Goal: Task Accomplishment & Management: Manage account settings

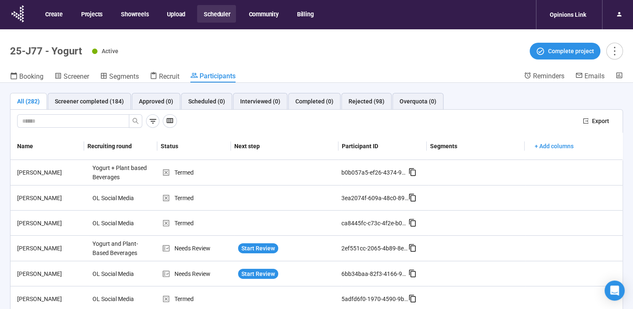
click at [214, 16] on button "Scheduler" at bounding box center [216, 14] width 39 height 18
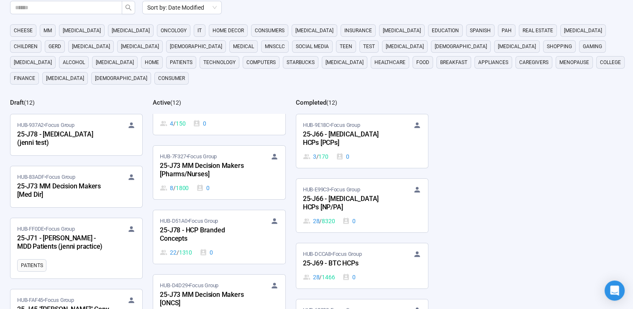
scroll to position [167, 0]
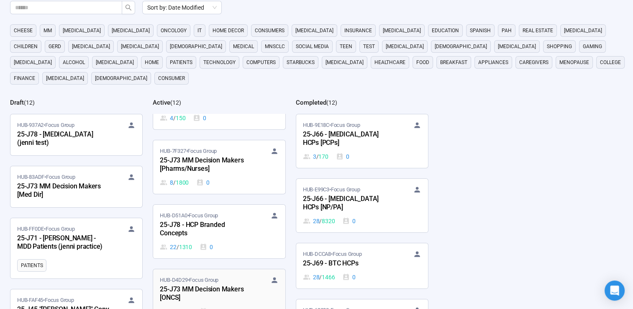
click at [227, 284] on div "25-J73 MM Decision Makers [ONCS]" at bounding box center [206, 293] width 92 height 19
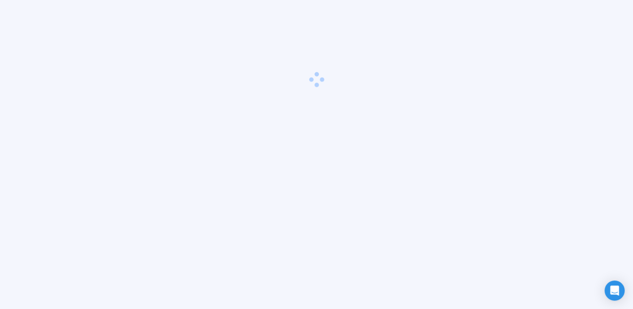
scroll to position [29, 0]
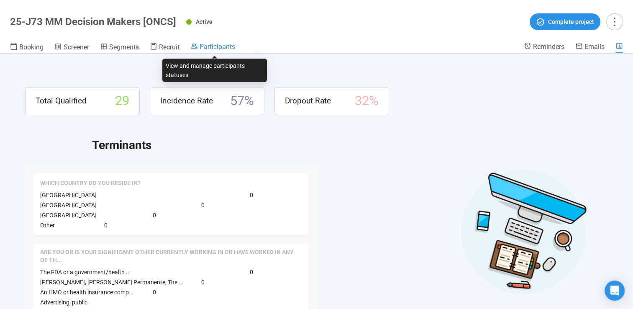
click at [219, 48] on span "Participants" at bounding box center [218, 47] width 36 height 8
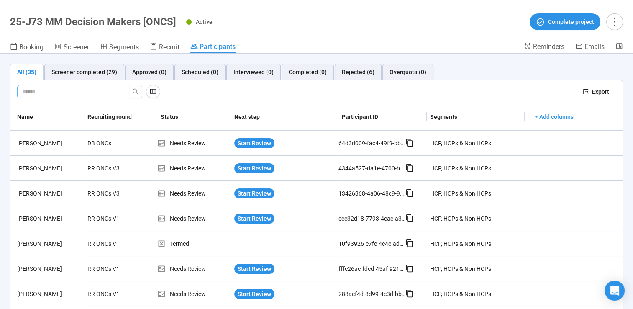
click at [87, 90] on input "text" at bounding box center [69, 91] width 95 height 9
type input "***"
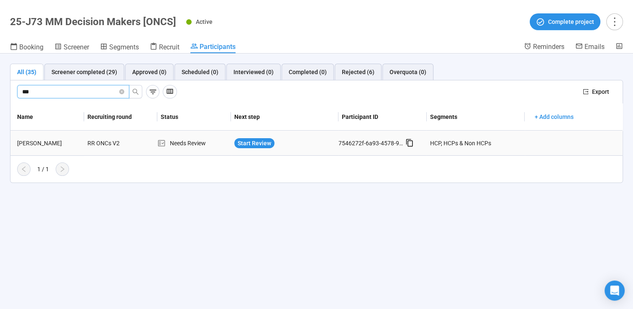
click at [52, 141] on div "[PERSON_NAME]" at bounding box center [49, 143] width 70 height 9
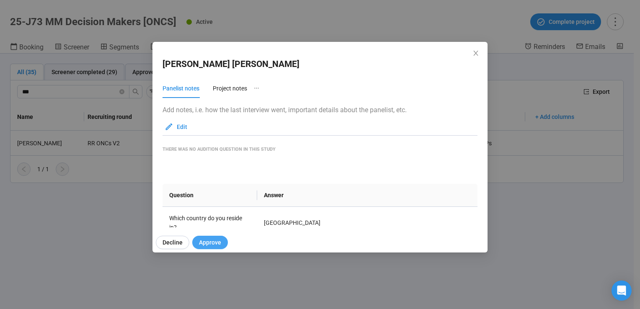
click at [205, 243] on span "Approve" at bounding box center [210, 242] width 22 height 9
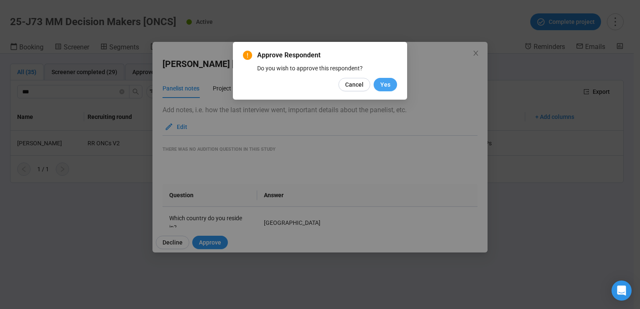
click at [388, 82] on span "Yes" at bounding box center [385, 84] width 10 height 9
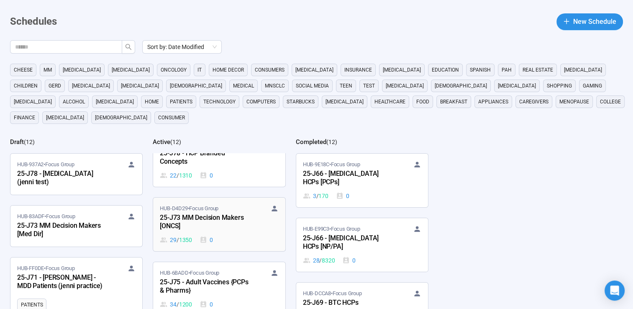
scroll to position [293, 0]
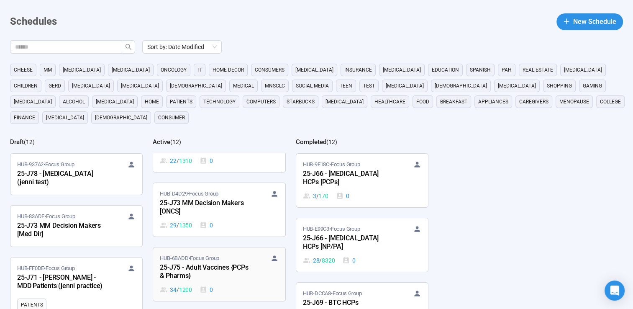
click at [213, 262] on div "25-J75 - Adult Vaccines {PCPs & Pharms}" at bounding box center [206, 271] width 92 height 19
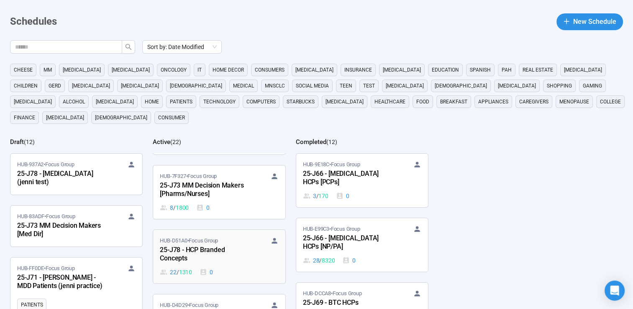
scroll to position [167, 0]
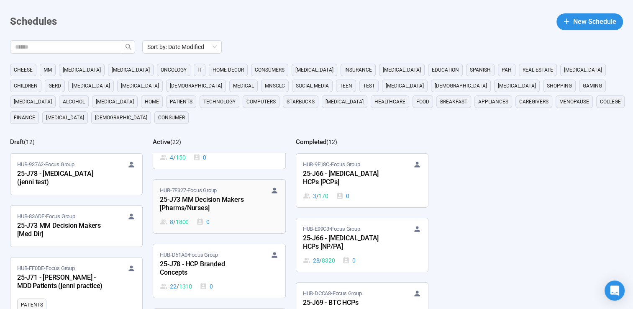
click at [209, 195] on div "25-J73 MM Decision Makers [Pharms/Nurses]" at bounding box center [206, 204] width 92 height 19
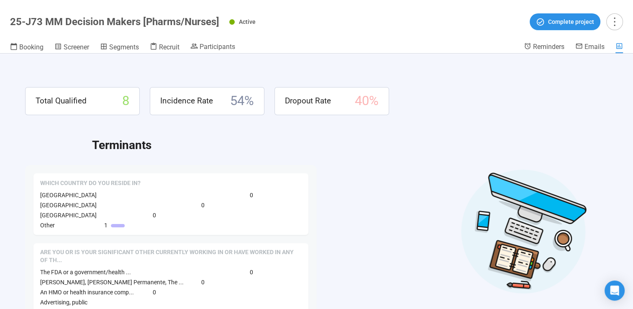
click at [204, 42] on header "25-J73 MM Decision Makers [Pharms/Nurses] Active Complete project Booking Scree…" at bounding box center [316, 27] width 633 height 54
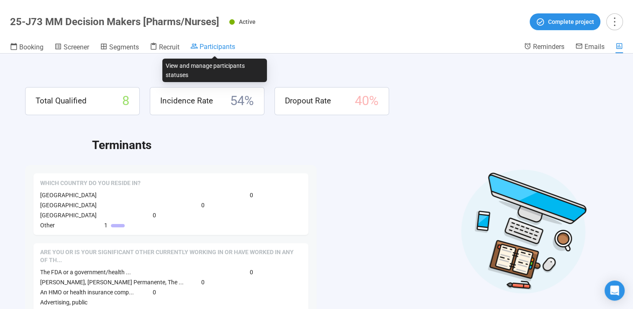
click at [213, 46] on span "Participants" at bounding box center [218, 47] width 36 height 8
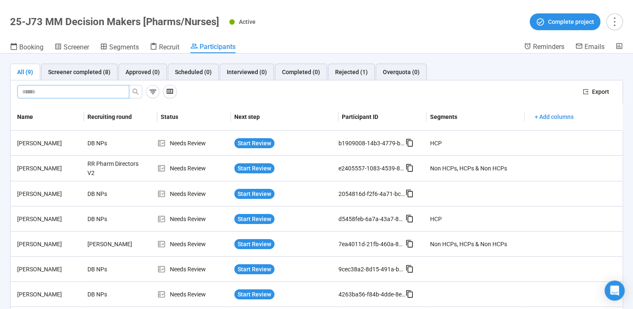
click at [57, 89] on input "text" at bounding box center [69, 91] width 95 height 9
type input "********"
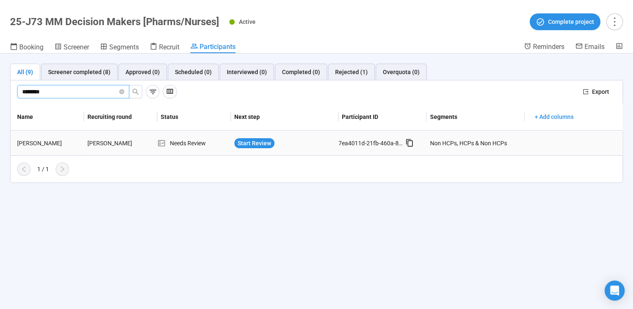
click at [44, 144] on div "[PERSON_NAME]" at bounding box center [49, 143] width 70 height 9
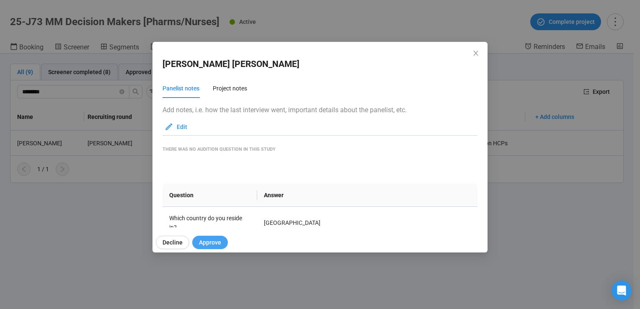
click at [201, 240] on span "Approve" at bounding box center [210, 242] width 22 height 9
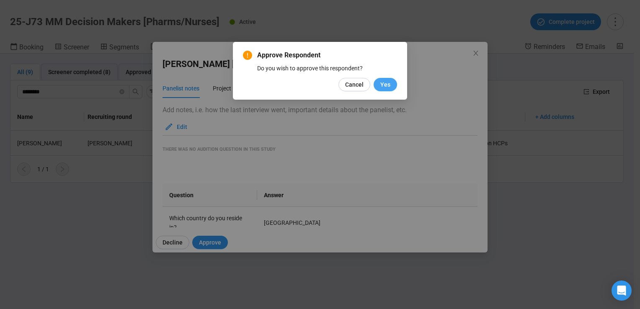
click at [382, 86] on span "Yes" at bounding box center [385, 84] width 10 height 9
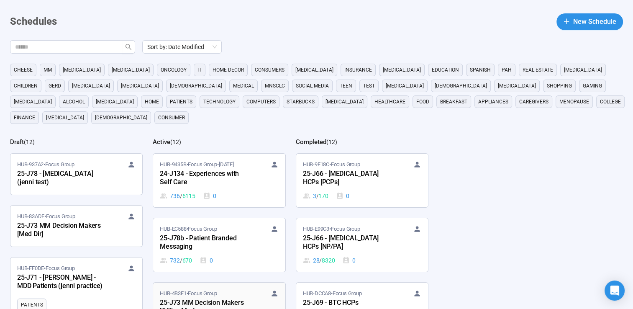
click at [236, 298] on div "25-J73 MM Decision Makers [Office Mgr]" at bounding box center [206, 307] width 92 height 19
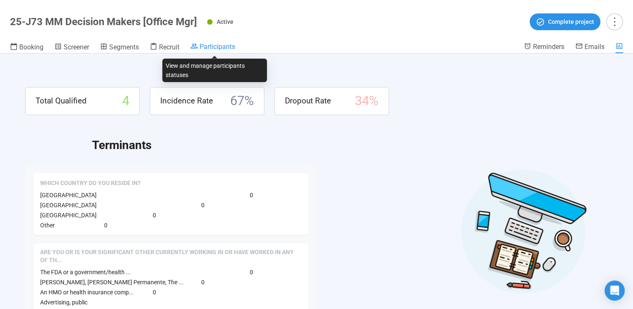
click at [212, 43] on span "Participants" at bounding box center [218, 47] width 36 height 8
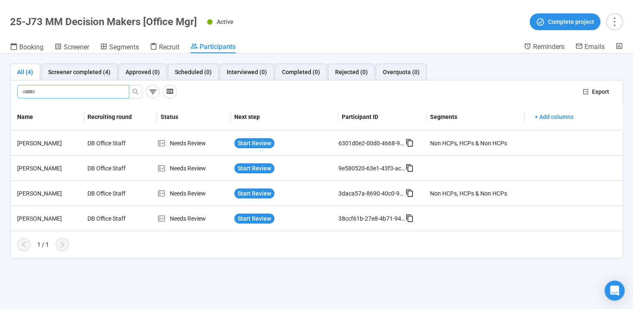
click at [67, 88] on input "text" at bounding box center [69, 91] width 95 height 9
click at [44, 140] on div "[PERSON_NAME]" at bounding box center [49, 143] width 70 height 9
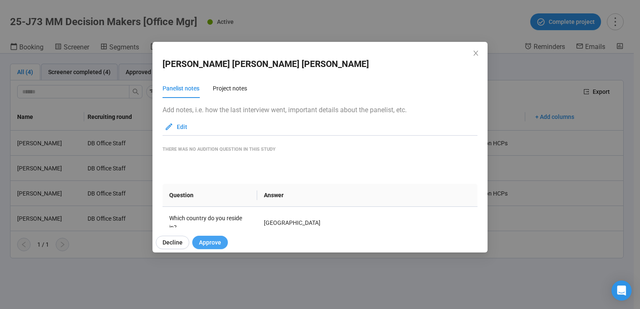
click at [216, 243] on span "Approve" at bounding box center [210, 242] width 22 height 9
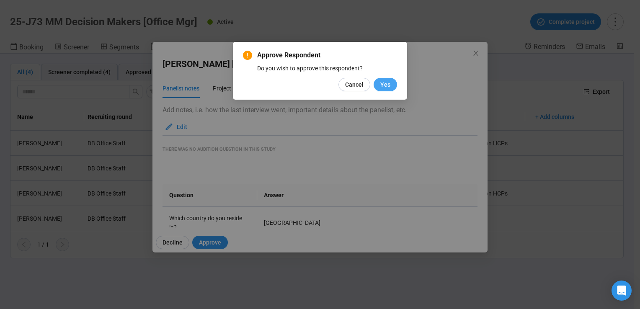
click at [388, 83] on span "Yes" at bounding box center [385, 84] width 10 height 9
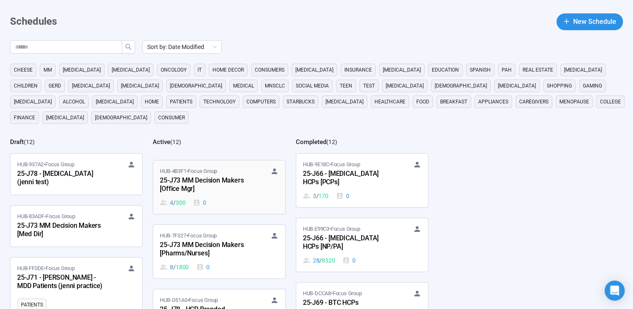
scroll to position [126, 0]
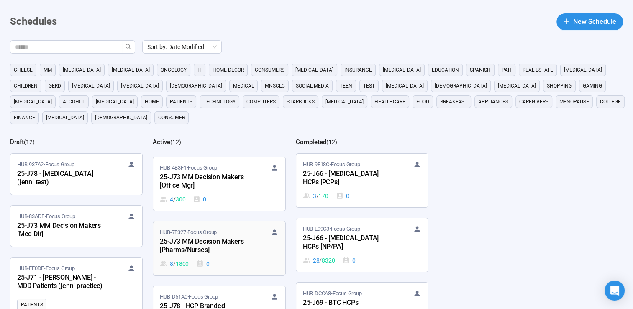
click at [223, 236] on div "25-J73 MM Decision Makers [Pharms/Nurses]" at bounding box center [206, 245] width 92 height 19
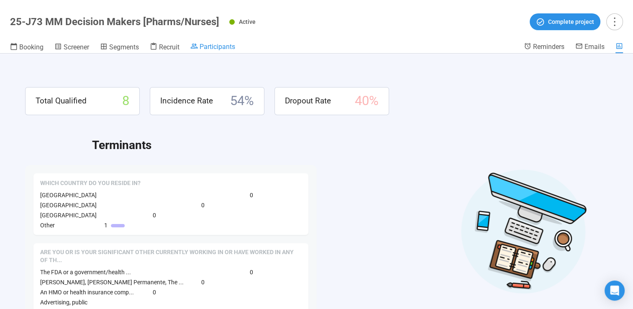
click at [217, 48] on span "Participants" at bounding box center [218, 47] width 36 height 8
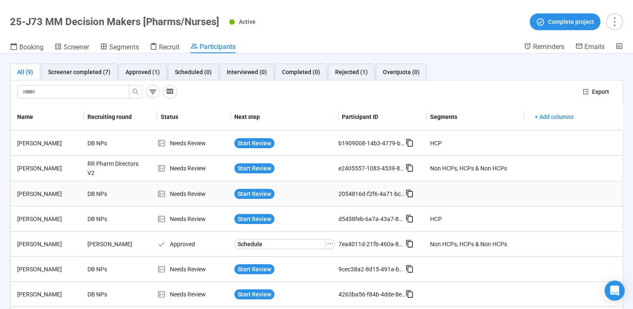
click at [60, 193] on div "[PERSON_NAME]" at bounding box center [49, 193] width 70 height 9
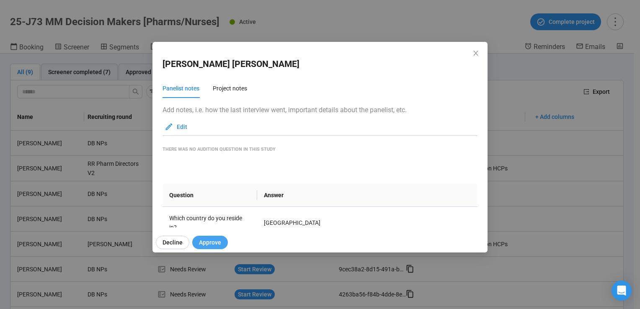
click at [203, 243] on span "Approve" at bounding box center [210, 242] width 22 height 9
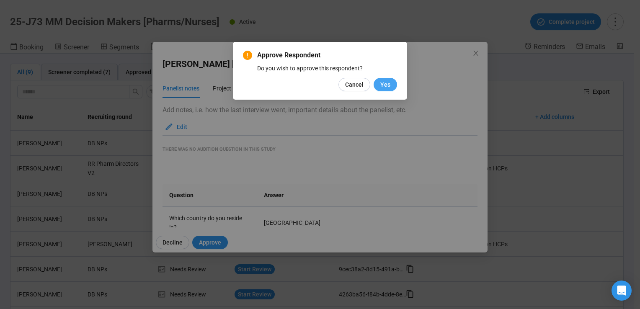
click at [388, 82] on span "Yes" at bounding box center [385, 84] width 10 height 9
